Goal: Information Seeking & Learning: Find specific page/section

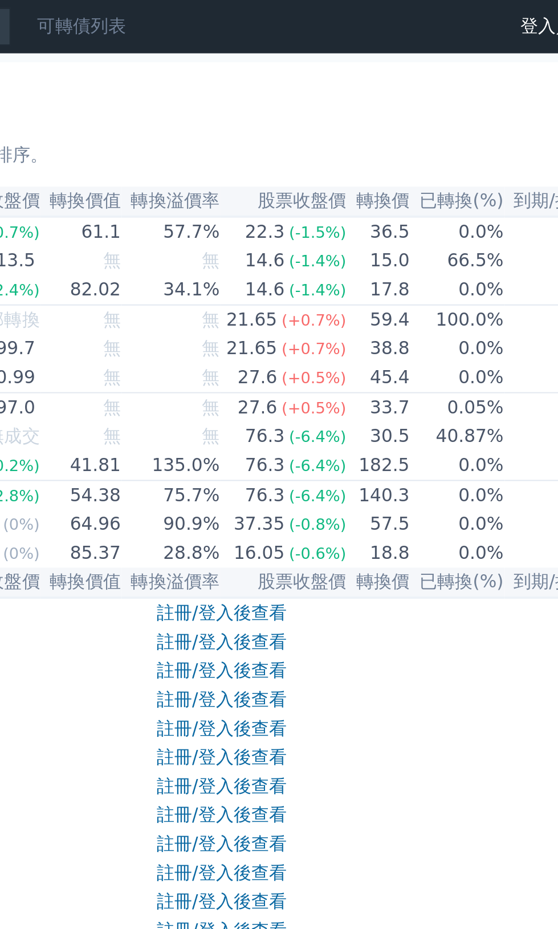
click at [275, 13] on link "可轉債列表" at bounding box center [269, 13] width 46 height 11
click at [261, 17] on link "可轉債列表" at bounding box center [269, 13] width 46 height 11
click at [0, 0] on link "財務數據" at bounding box center [0, 0] width 0 height 0
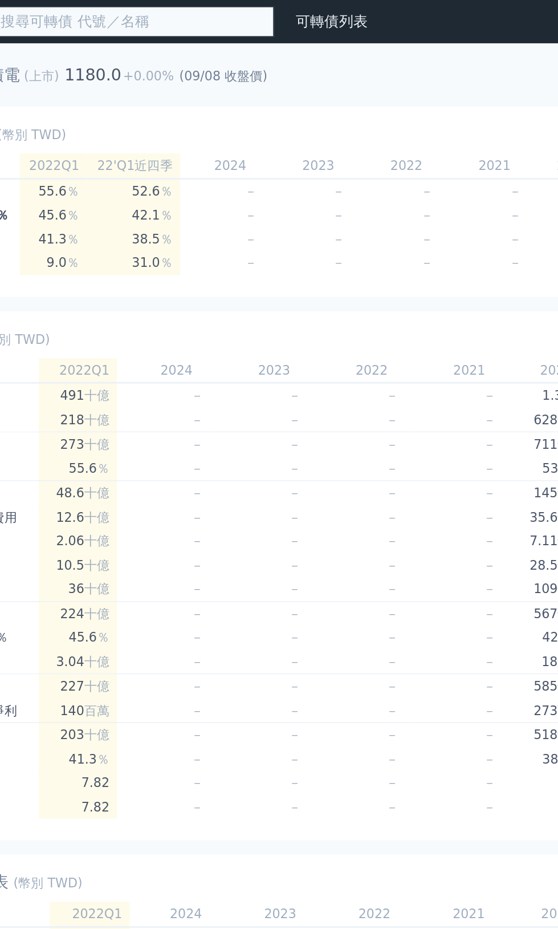
click at [104, 15] on input at bounding box center [141, 13] width 182 height 19
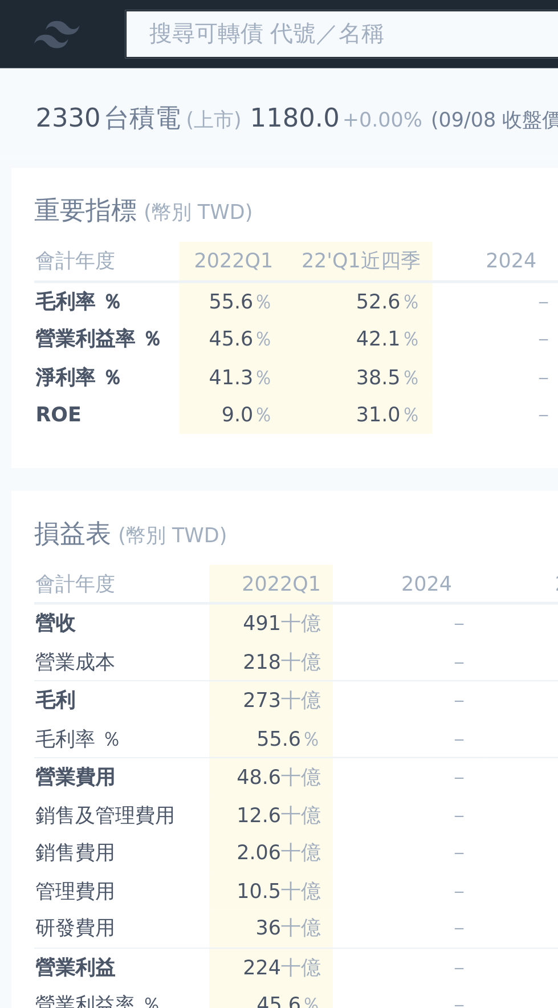
type input "[PERSON_NAME]"
